Goal: Ask a question

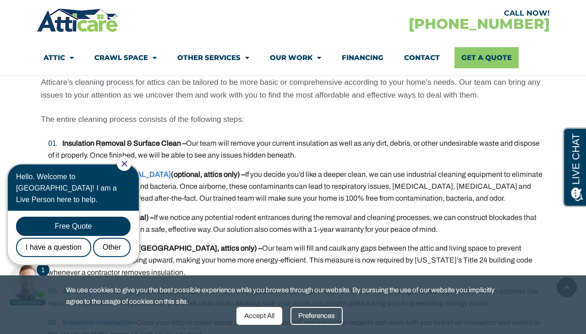
scroll to position [1765, 0]
click at [127, 161] on icon "Close Chat" at bounding box center [124, 164] width 6 height 6
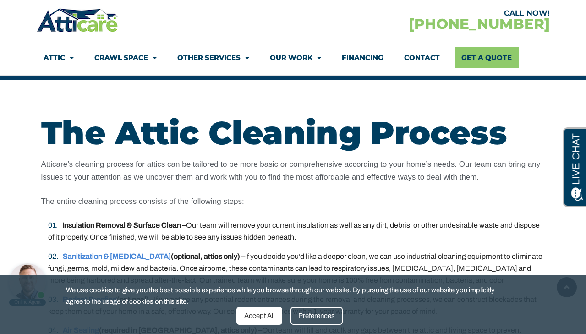
scroll to position [1612, 0]
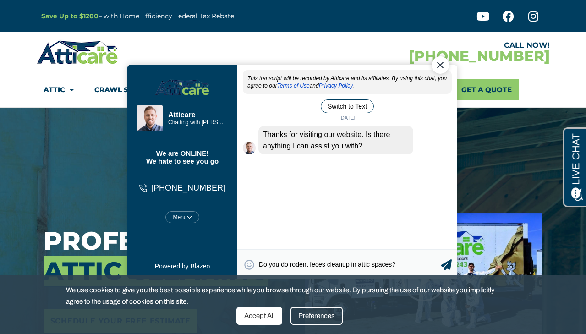
type textarea "Do you do rodent feces cleanup in attic spaces?"
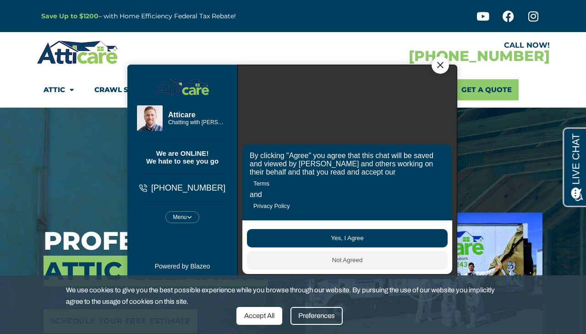
click at [352, 236] on button "Yes, I Agree" at bounding box center [347, 238] width 201 height 18
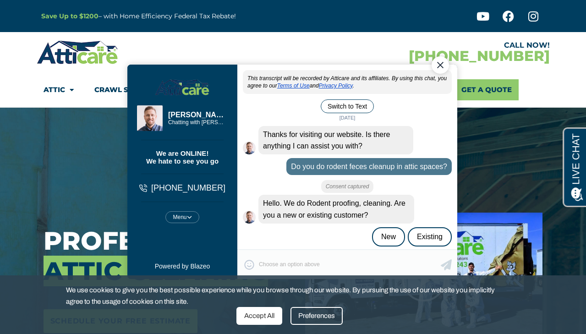
scroll to position [8, 0]
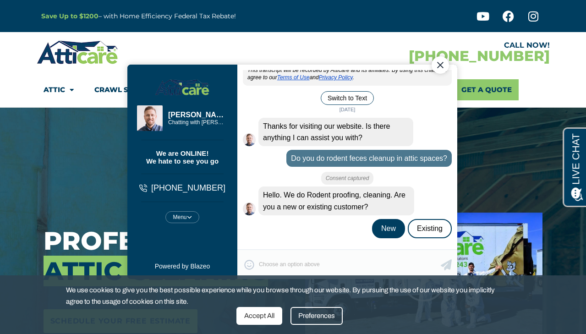
click at [389, 232] on div "New" at bounding box center [388, 228] width 33 height 19
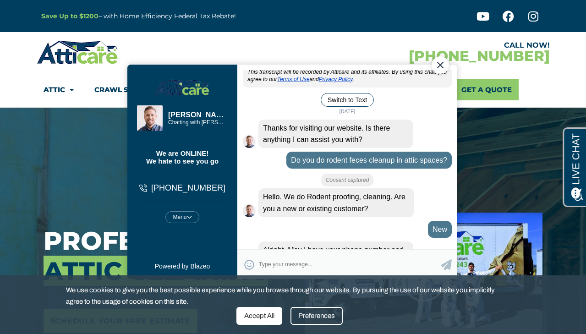
scroll to position [39, 0]
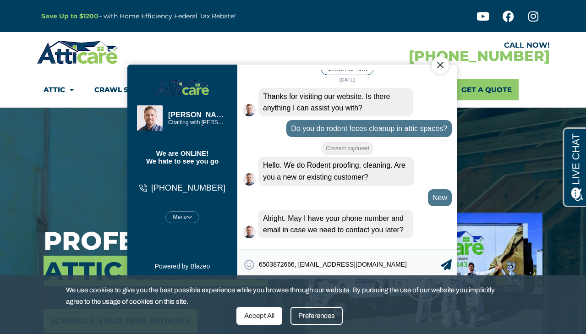
type textarea "6503872666, klookdahl@gmail.com"
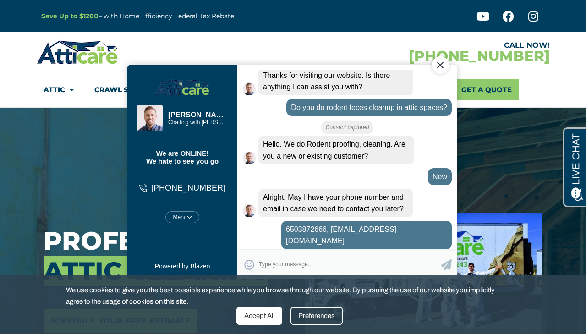
scroll to position [91, 0]
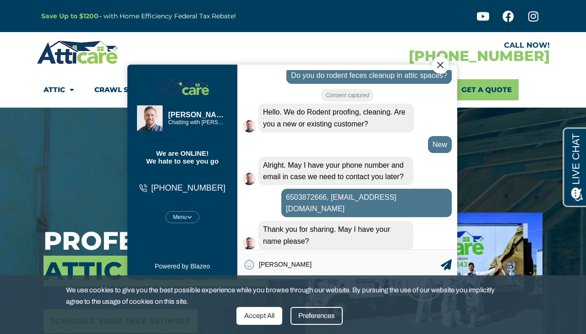
type textarea "Kelly Look"
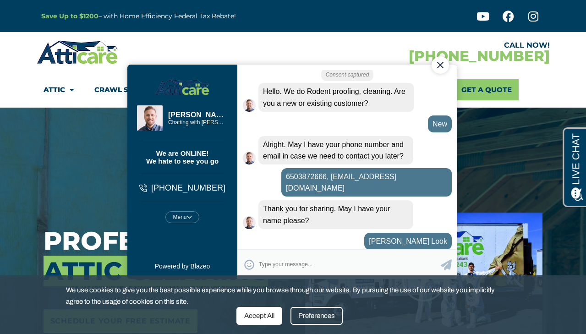
scroll to position [144, 0]
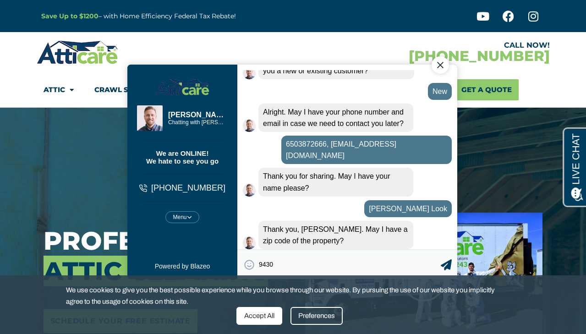
type textarea "94301"
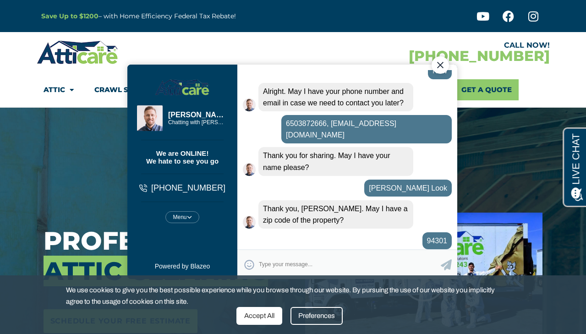
click at [257, 316] on div "Accept All" at bounding box center [260, 316] width 46 height 18
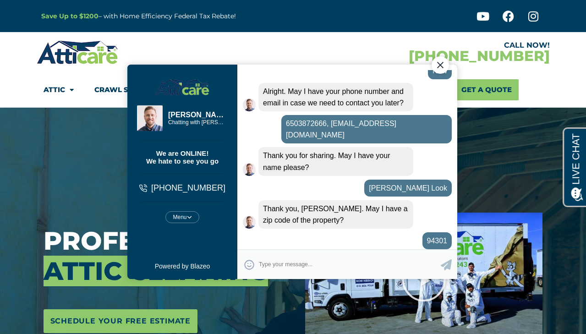
click at [273, 265] on textarea "Type your response and press Return or Send" at bounding box center [350, 264] width 182 height 18
type textarea "Can I get a quote for clean-up?"
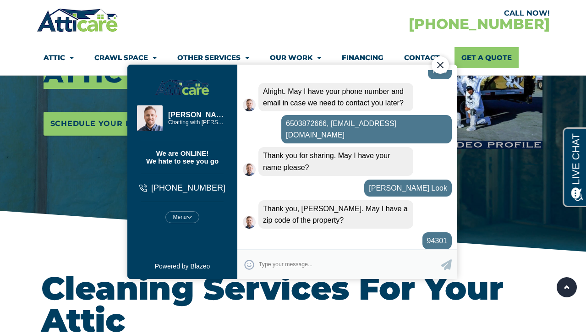
click at [300, 269] on textarea "Type your response and press Return or Send" at bounding box center [350, 264] width 182 height 18
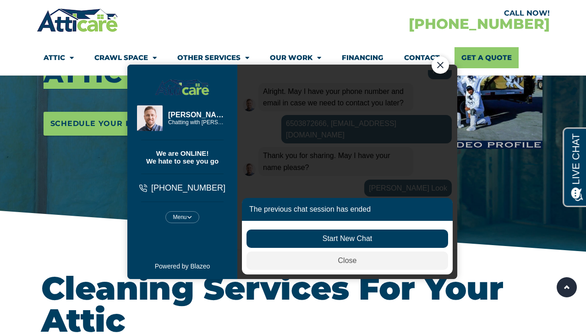
click at [344, 235] on div "Start New Chat" at bounding box center [347, 238] width 202 height 18
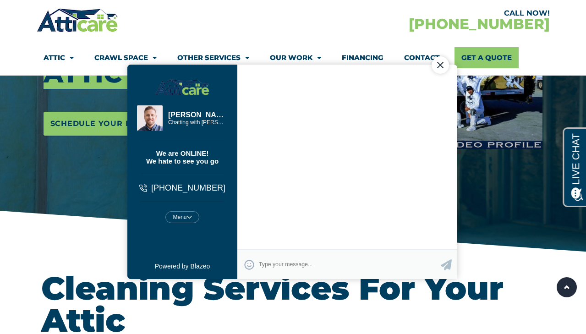
scroll to position [0, 0]
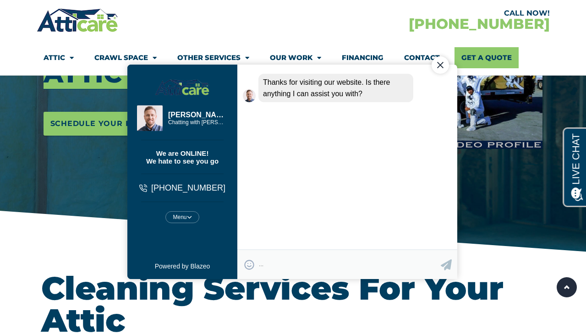
click at [436, 66] on div "Close Chat" at bounding box center [439, 64] width 17 height 17
